Goal: Information Seeking & Learning: Check status

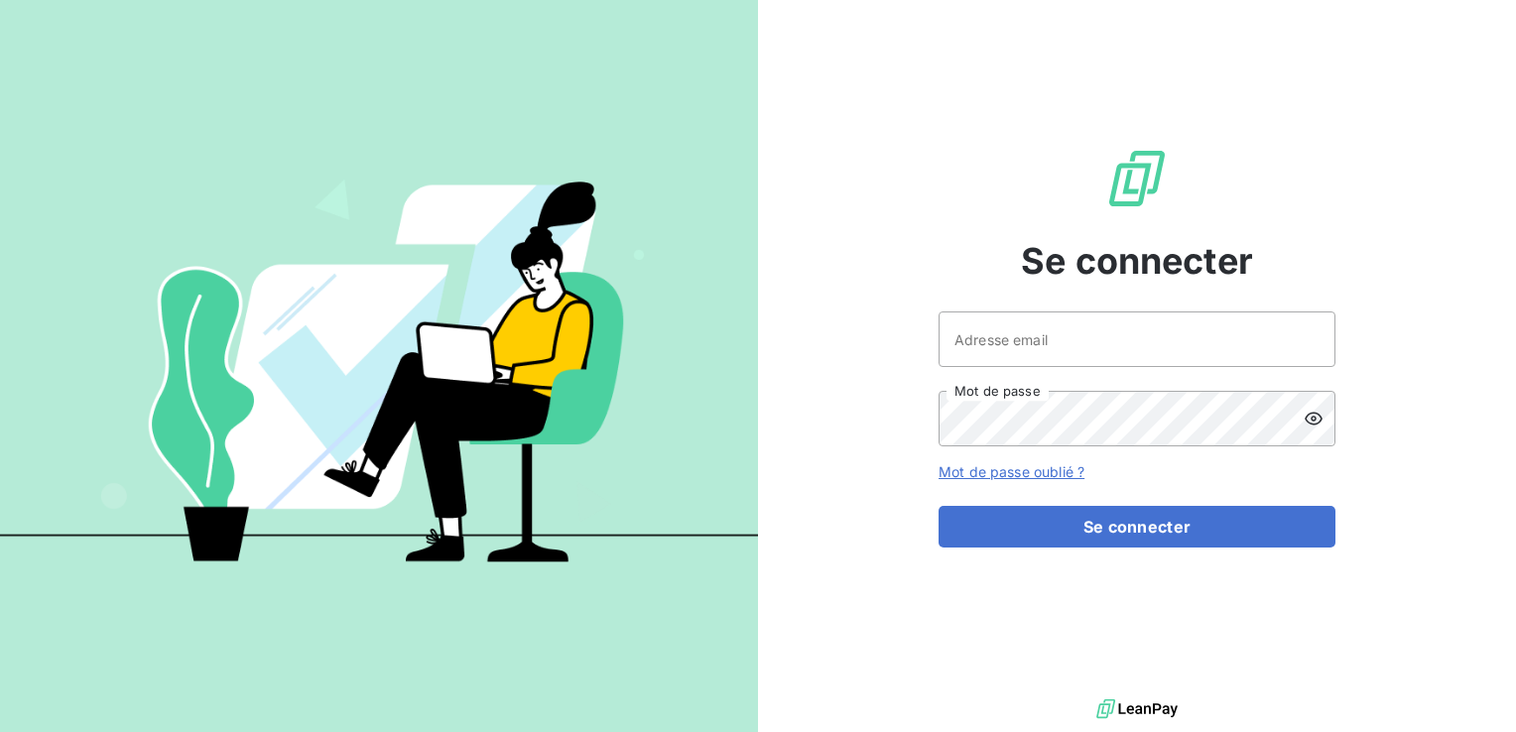
click at [0, 732] on div at bounding box center [0, 732] width 0 height 0
type input "[EMAIL_ADDRESS][DOMAIN_NAME]"
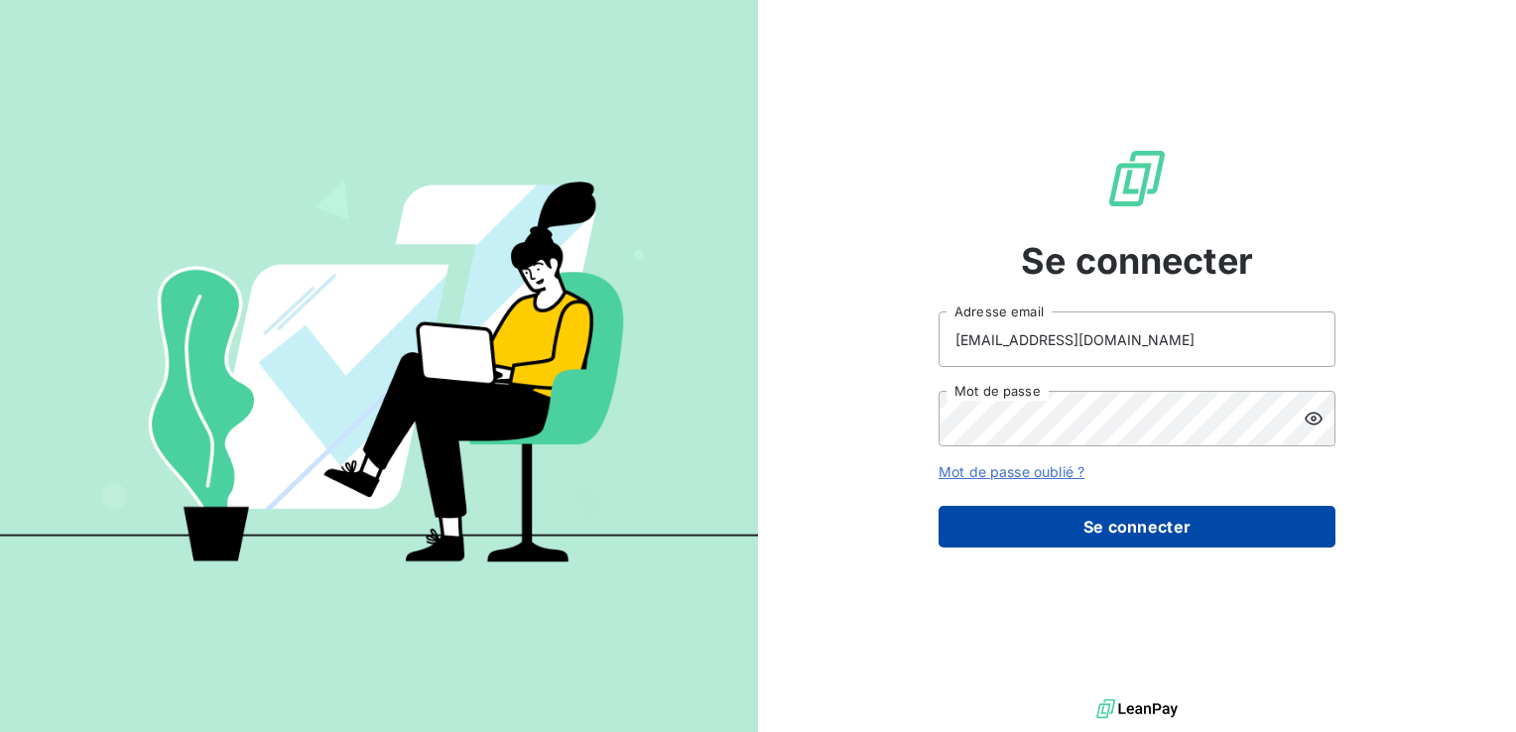
click at [1182, 523] on button "Se connecter" at bounding box center [1136, 527] width 397 height 42
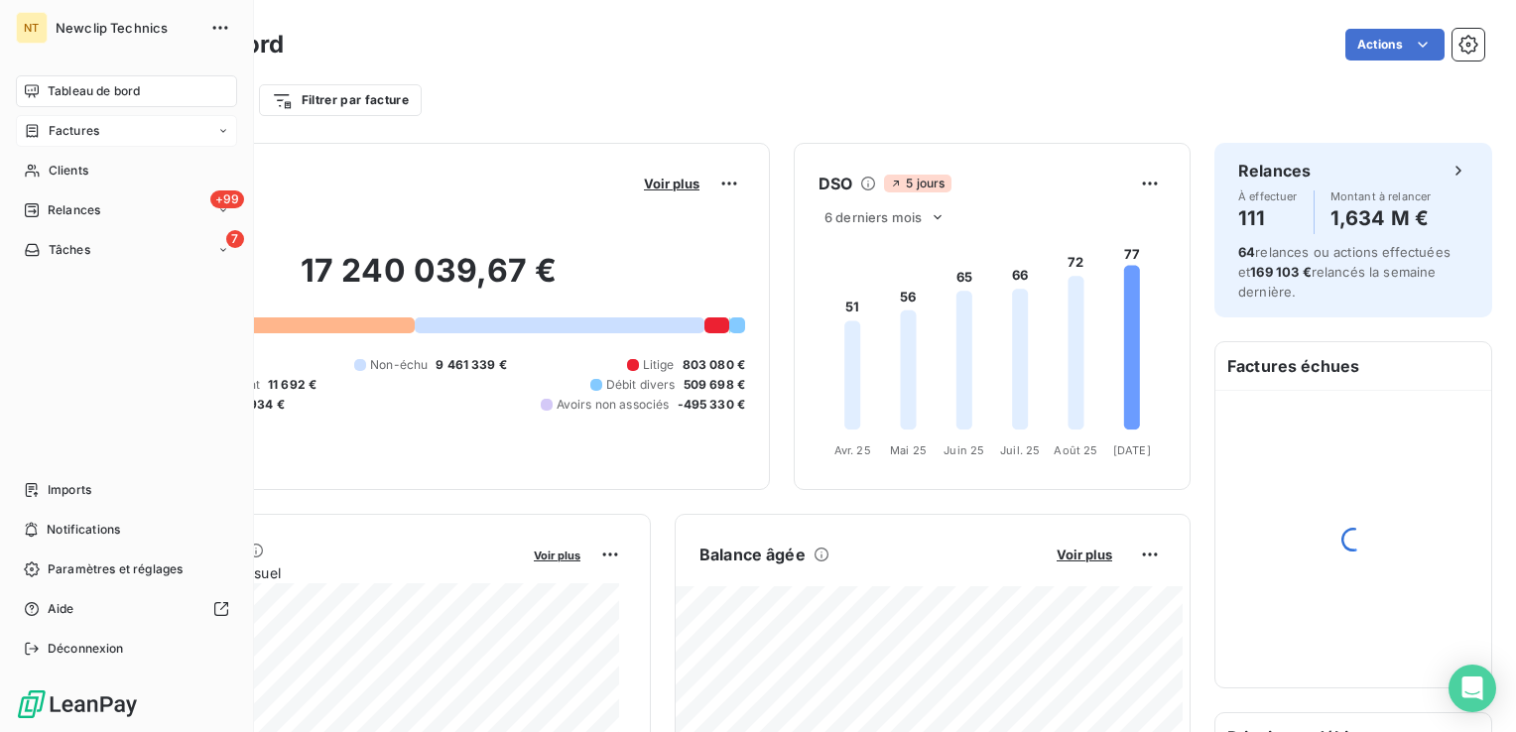
click at [91, 140] on div "Factures" at bounding box center [126, 131] width 221 height 32
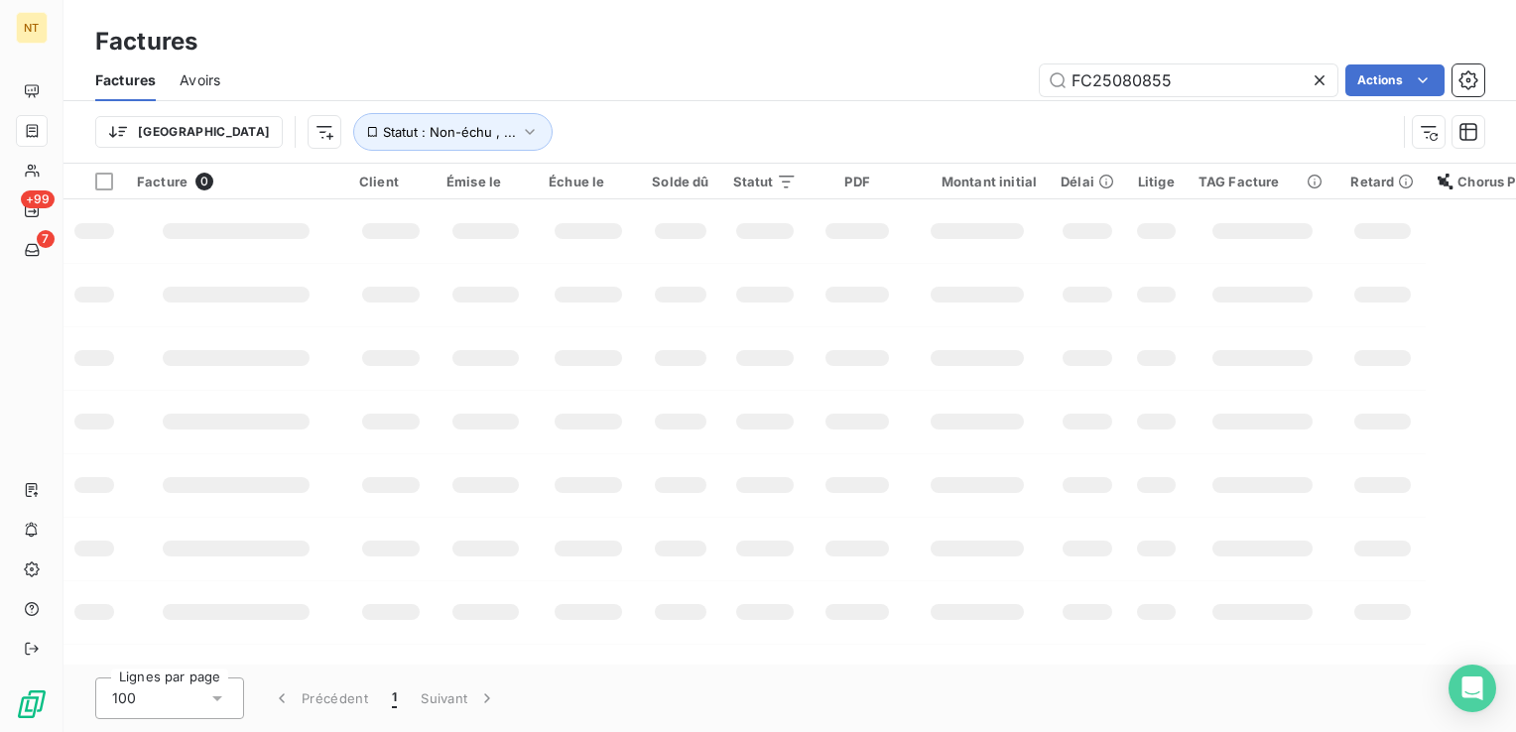
drag, startPoint x: 1206, startPoint y: 85, endPoint x: 996, endPoint y: 95, distance: 210.5
click at [996, 95] on div "FC25080855 Actions" at bounding box center [864, 80] width 1240 height 32
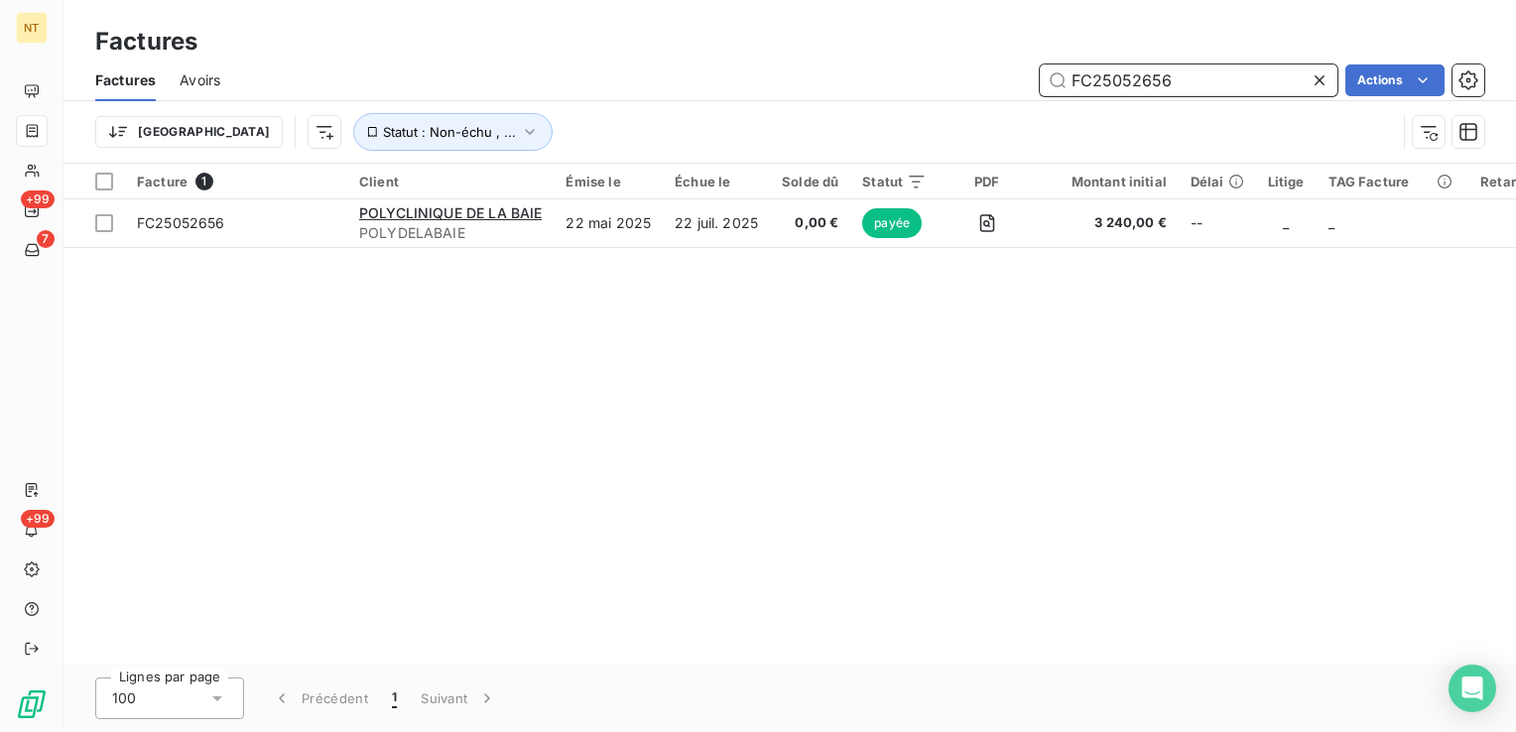
drag, startPoint x: 1177, startPoint y: 86, endPoint x: 1020, endPoint y: 96, distance: 157.1
click at [1020, 96] on div "Factures Avoirs FC25052656 Actions" at bounding box center [789, 81] width 1452 height 42
paste input "2354"
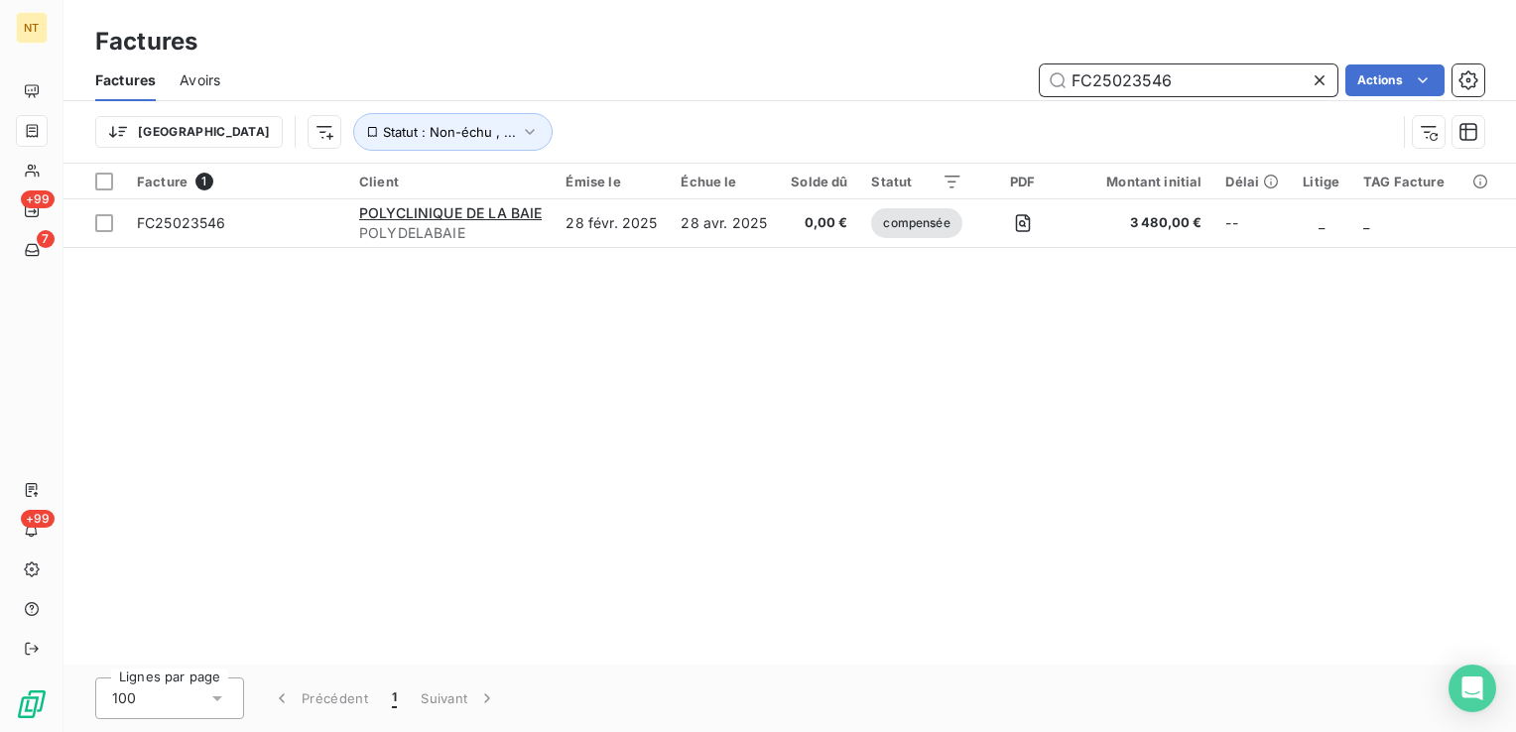
drag, startPoint x: 1222, startPoint y: 84, endPoint x: 912, endPoint y: 89, distance: 310.6
click at [912, 89] on div "FC25023546 Actions" at bounding box center [864, 80] width 1240 height 32
paste input "52655"
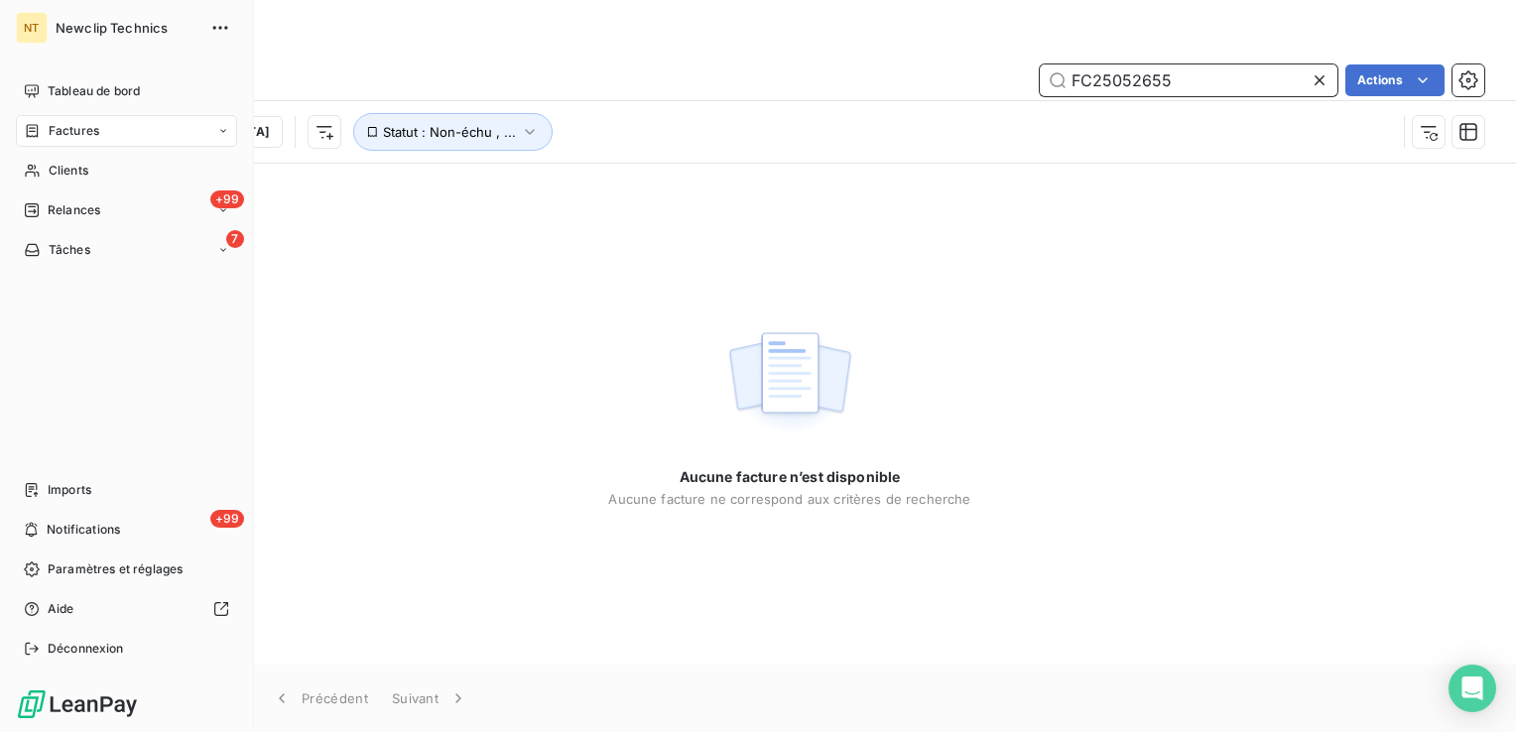
type input "FC25052655"
click at [183, 133] on div "Factures" at bounding box center [126, 131] width 221 height 32
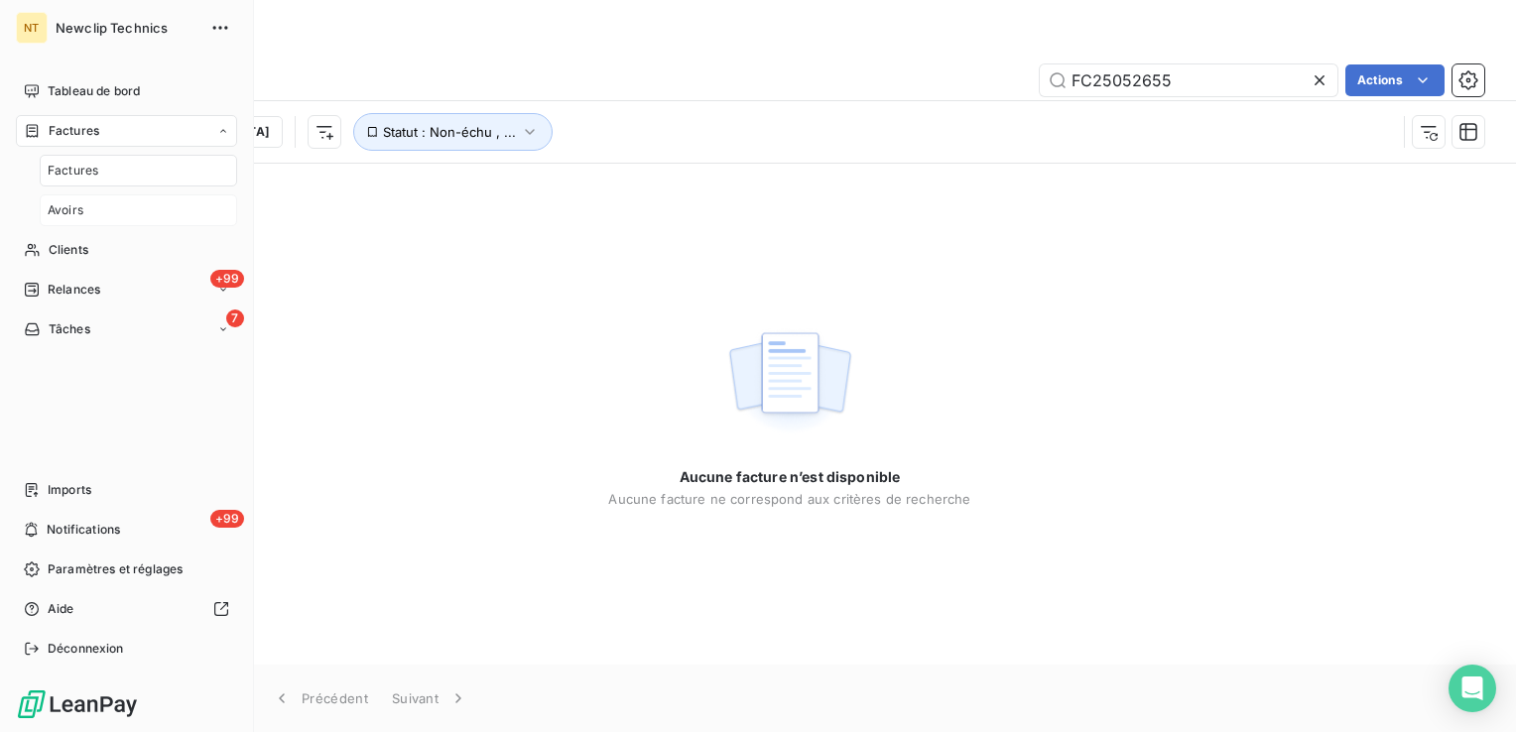
click at [91, 207] on div "Avoirs" at bounding box center [138, 210] width 197 height 32
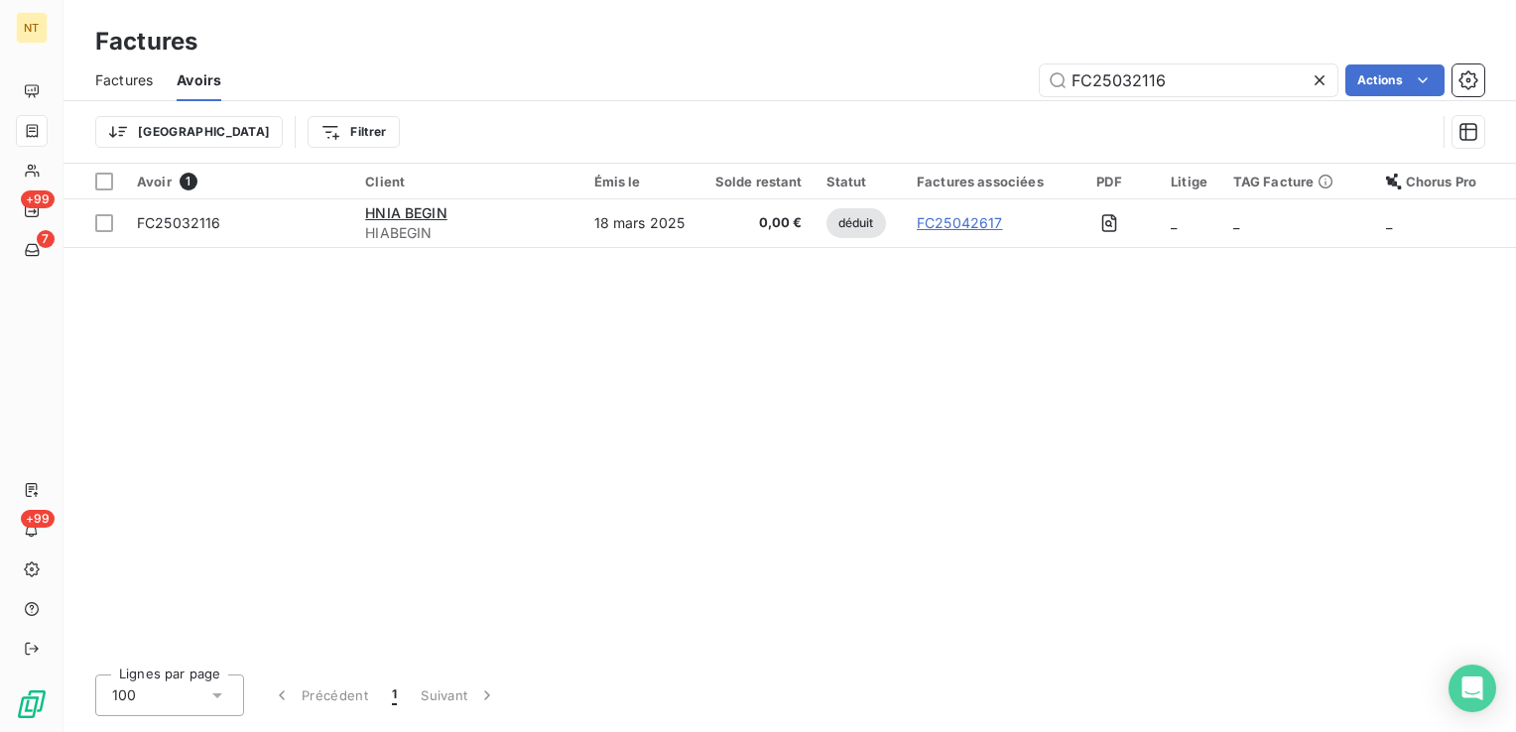
drag, startPoint x: 1187, startPoint y: 84, endPoint x: 999, endPoint y: 78, distance: 187.6
click at [999, 78] on div "FC25032116 Actions" at bounding box center [864, 80] width 1239 height 32
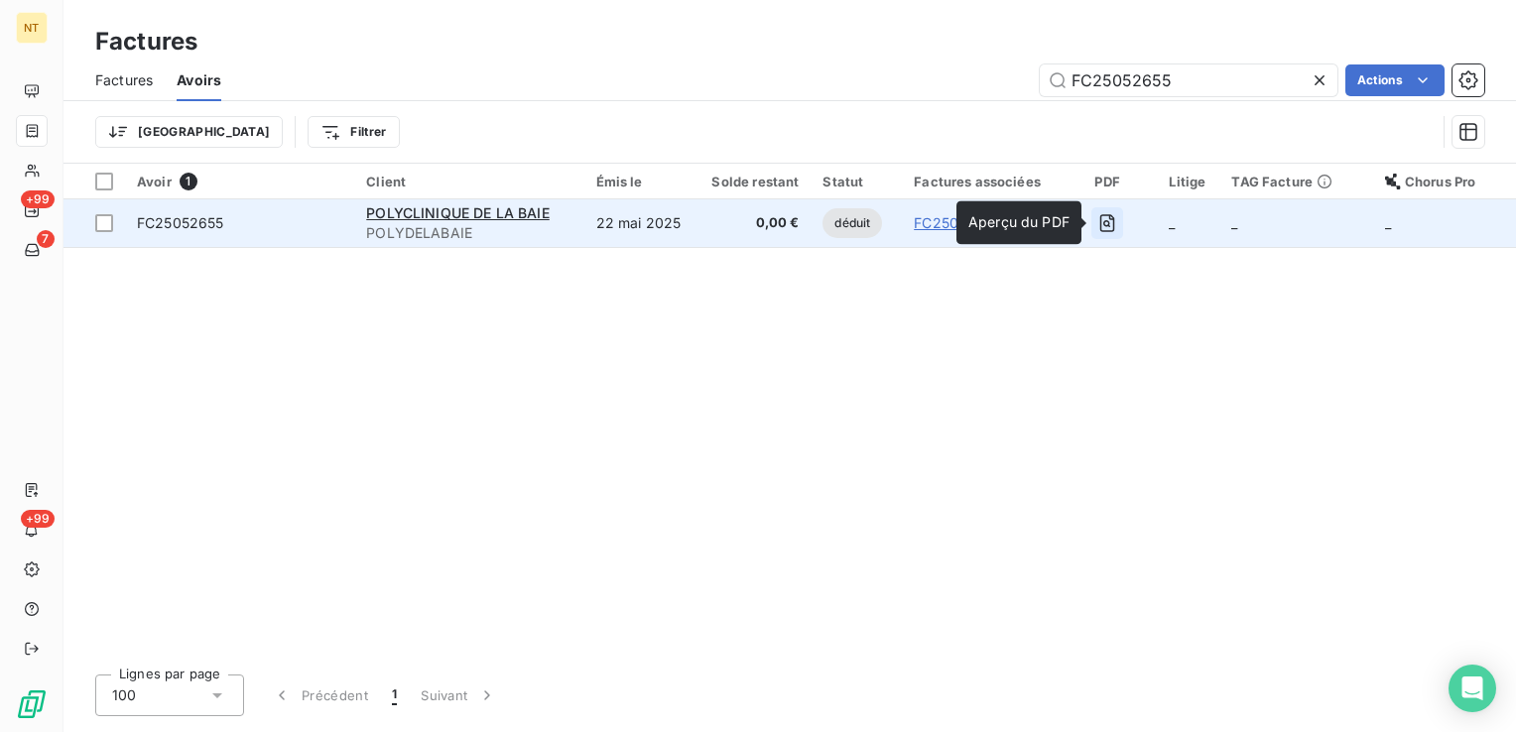
type input "FC25052655"
click at [1109, 224] on icon "button" at bounding box center [1107, 223] width 20 height 20
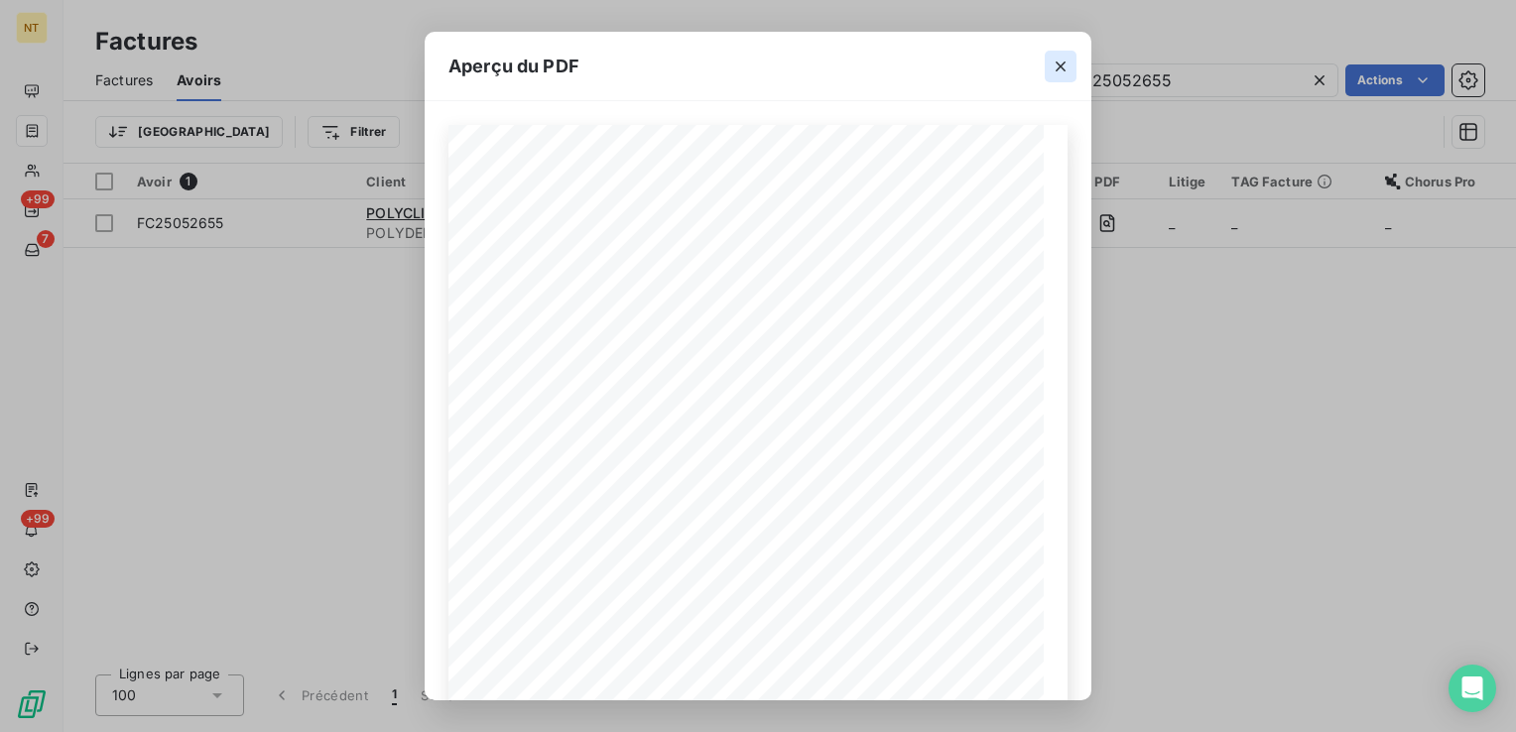
click at [1067, 69] on icon "button" at bounding box center [1061, 67] width 20 height 20
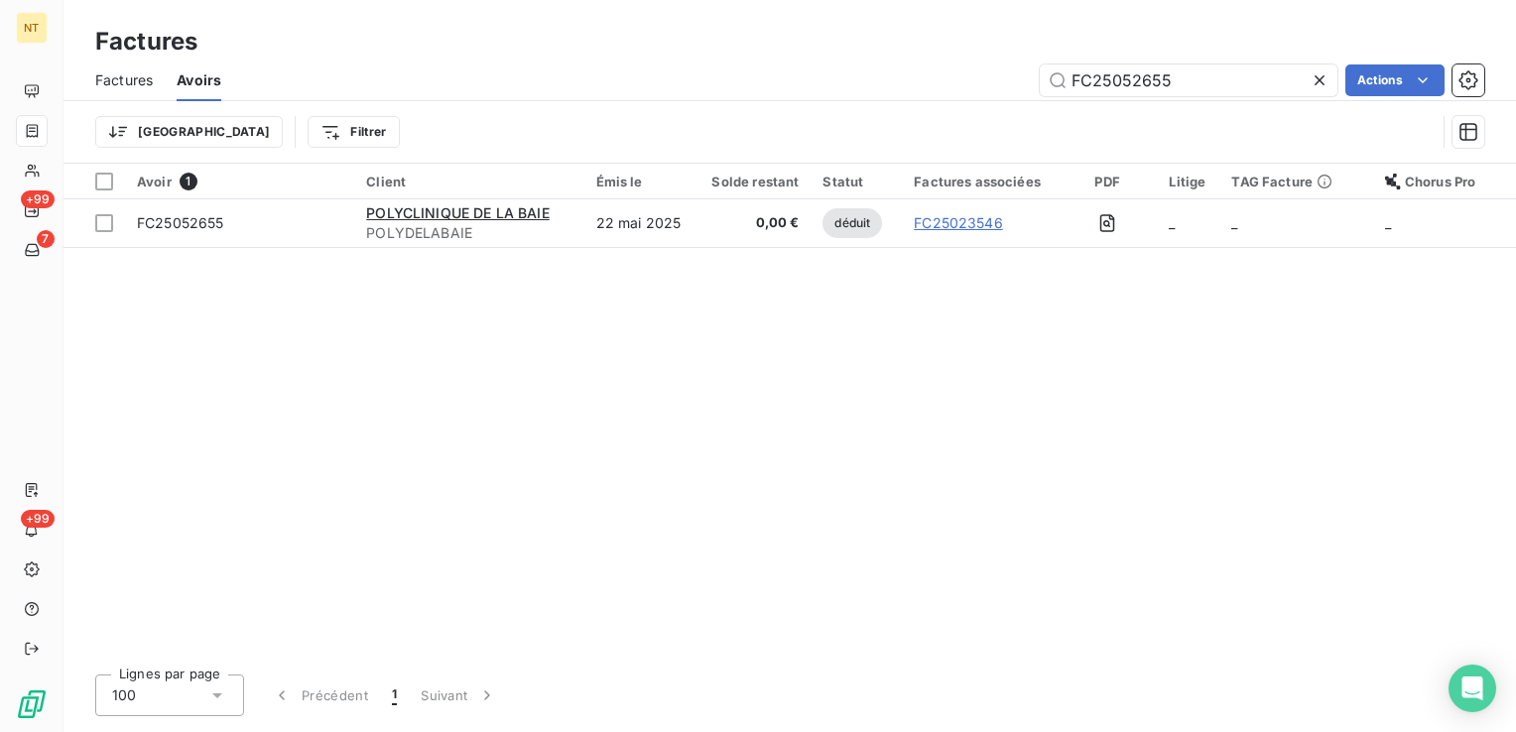
click at [802, 307] on div "Avoir 1 Client Émis le Solde restant Statut Factures associées PDF Litige TAG F…" at bounding box center [789, 411] width 1452 height 495
